Goal: Task Accomplishment & Management: Complete application form

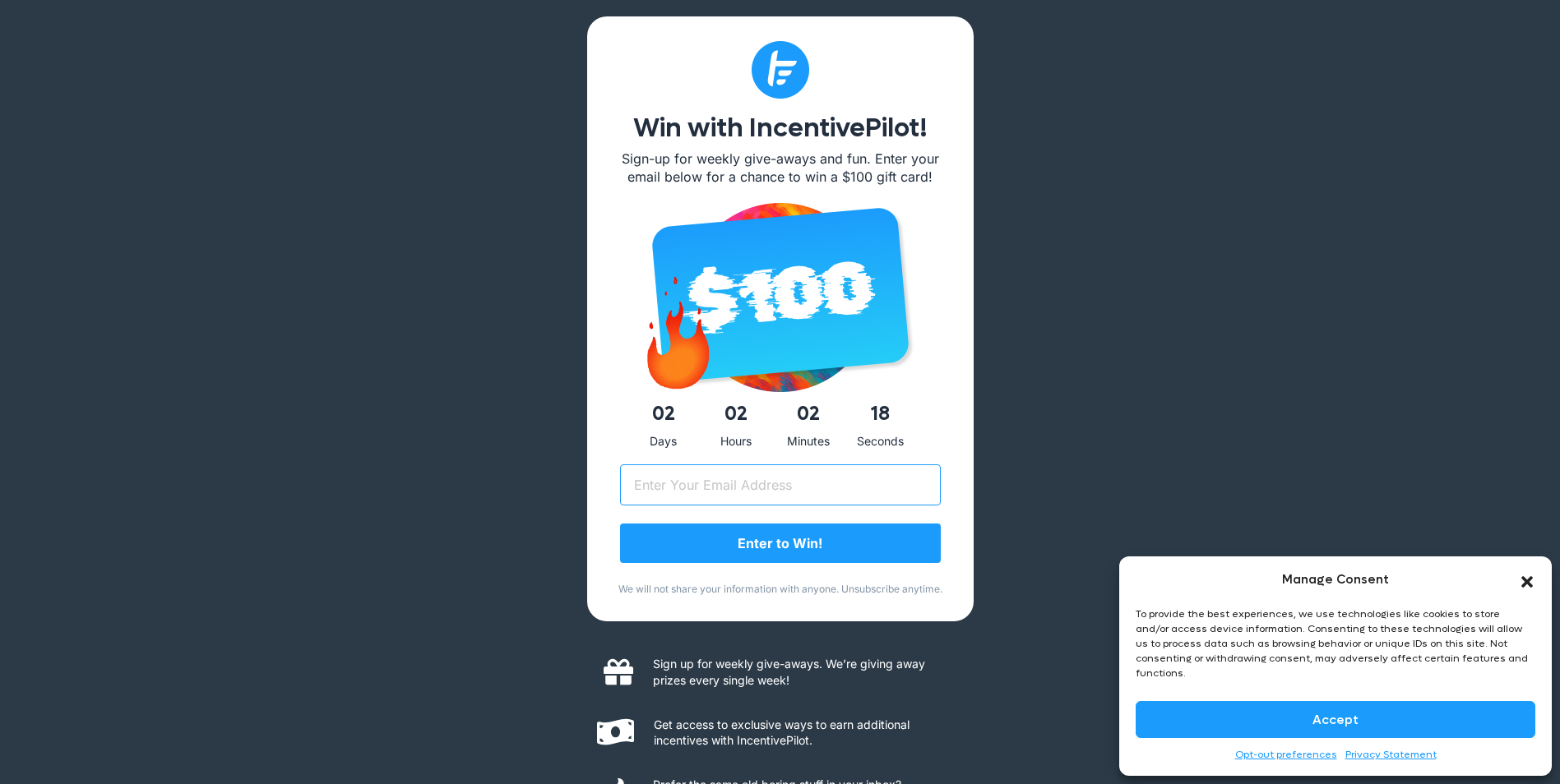
click at [782, 488] on input "Email (Required)" at bounding box center [780, 485] width 321 height 41
type input "[EMAIL_ADDRESS][DOMAIN_NAME]"
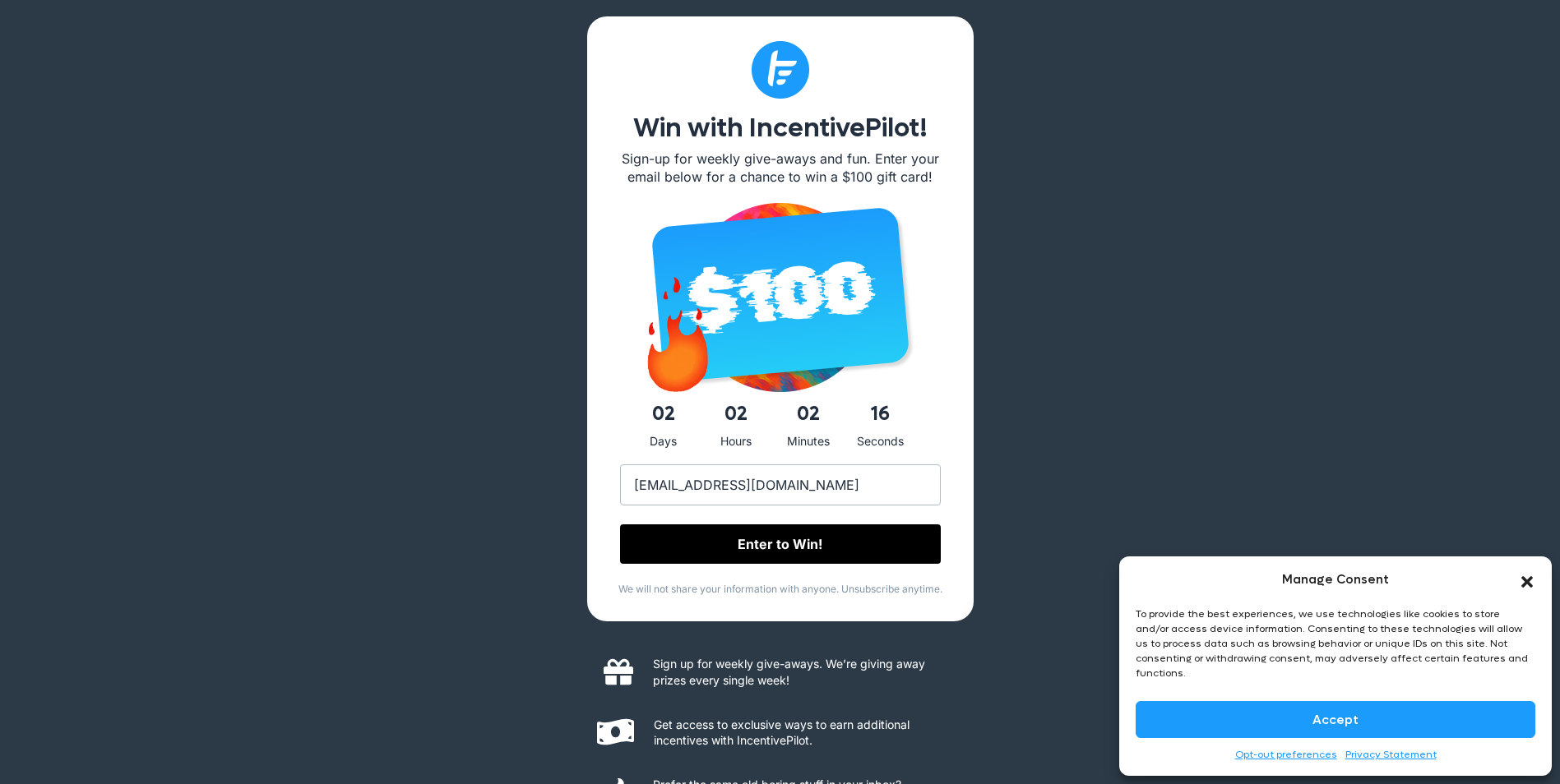
click at [823, 540] on input "Enter to Win!" at bounding box center [780, 544] width 321 height 40
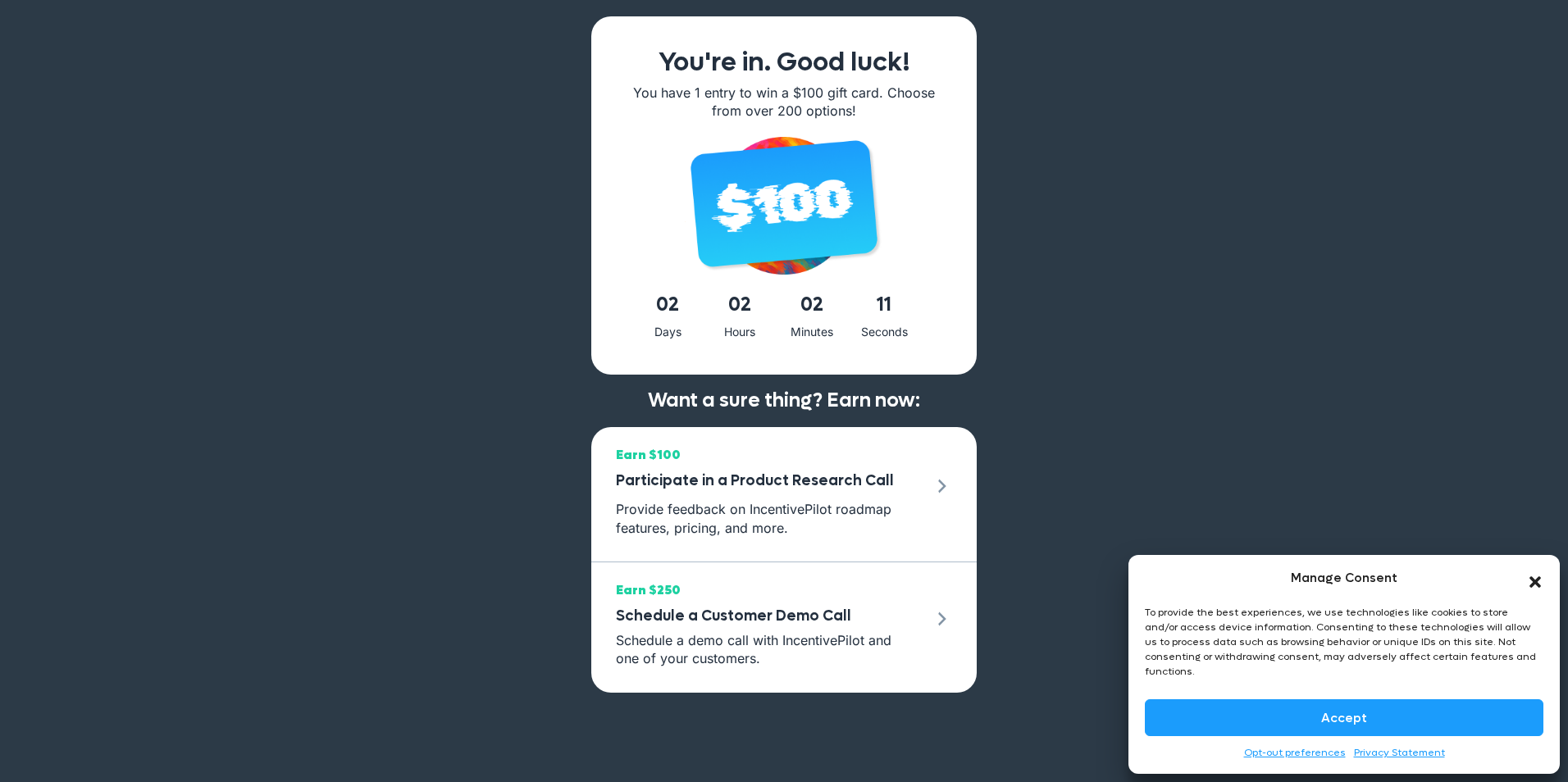
click at [1531, 588] on icon "Close dialog" at bounding box center [1535, 582] width 12 height 12
